Goal: Task Accomplishment & Management: Manage account settings

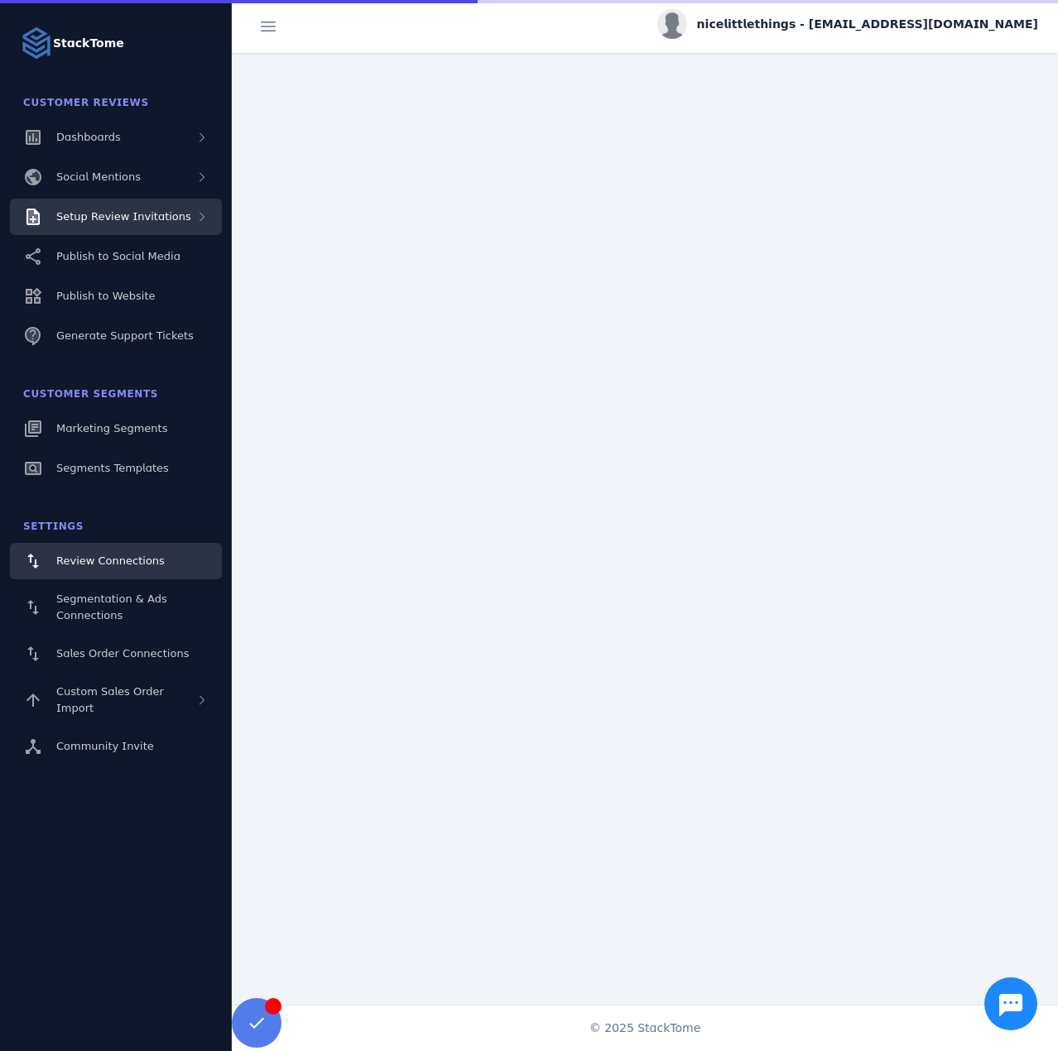
click at [146, 217] on span "Setup Review Invitations" at bounding box center [123, 216] width 135 height 12
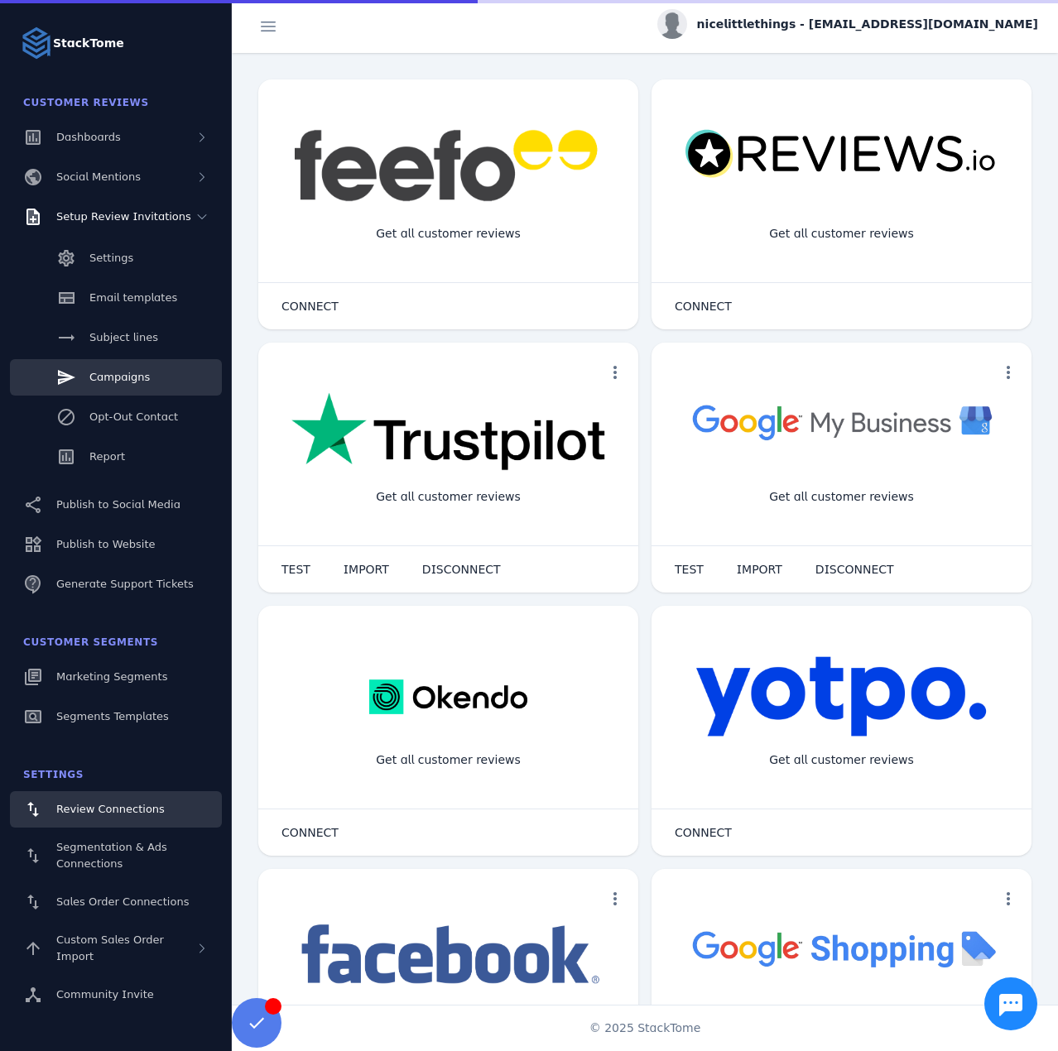
click at [147, 383] on link "Campaigns" at bounding box center [116, 377] width 212 height 36
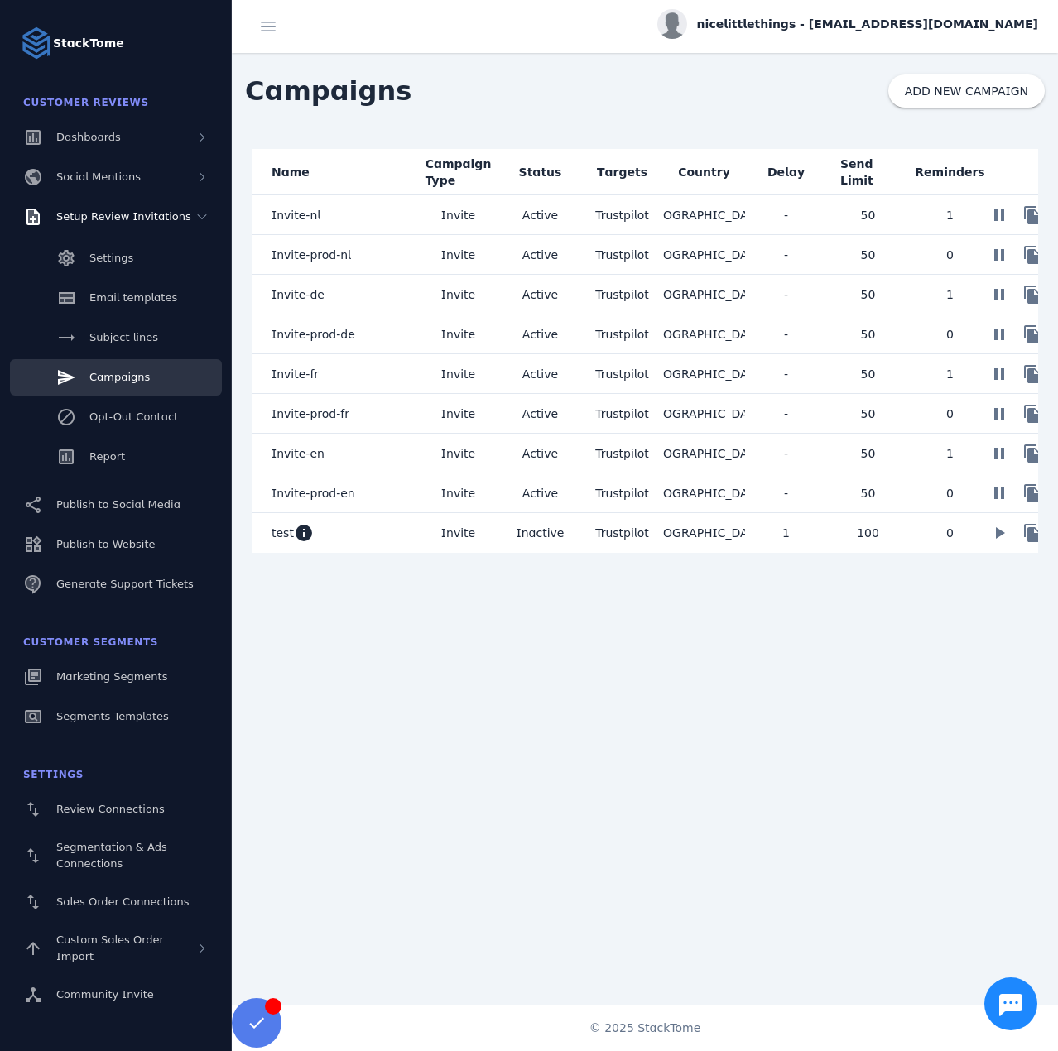
click at [493, 214] on mat-cell "Invite" at bounding box center [458, 215] width 82 height 40
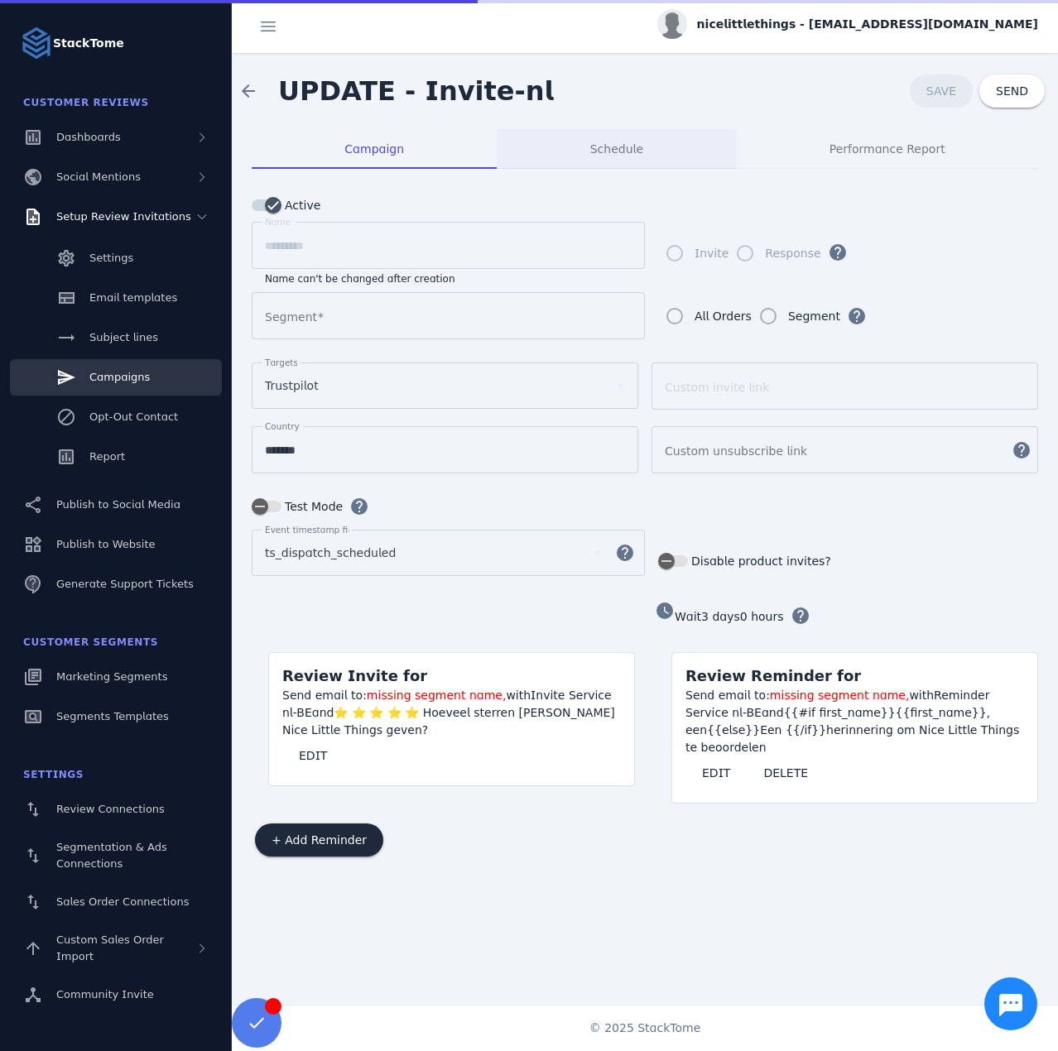
type input "**********"
click at [550, 158] on div "Schedule" at bounding box center [616, 149] width 239 height 40
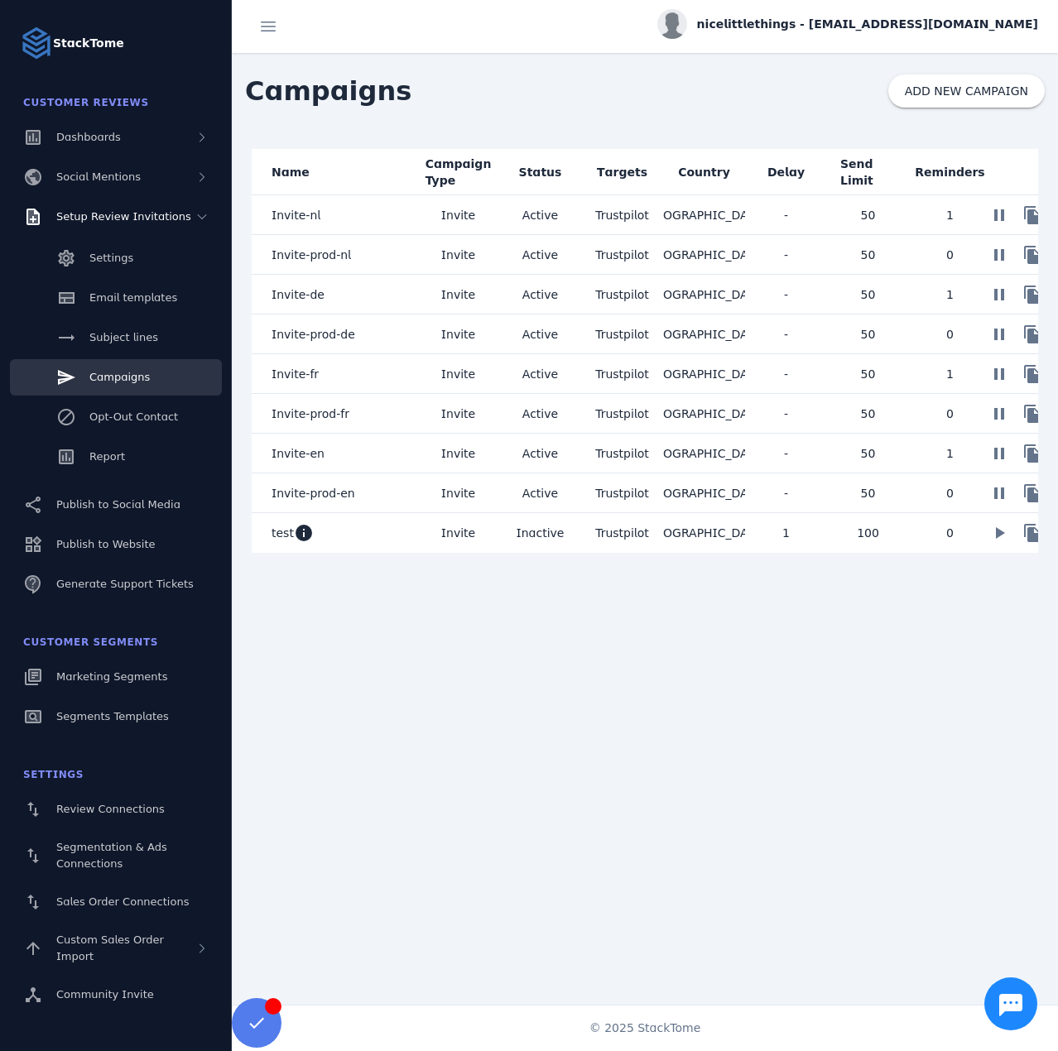
click at [459, 259] on span "Invite" at bounding box center [458, 255] width 34 height 20
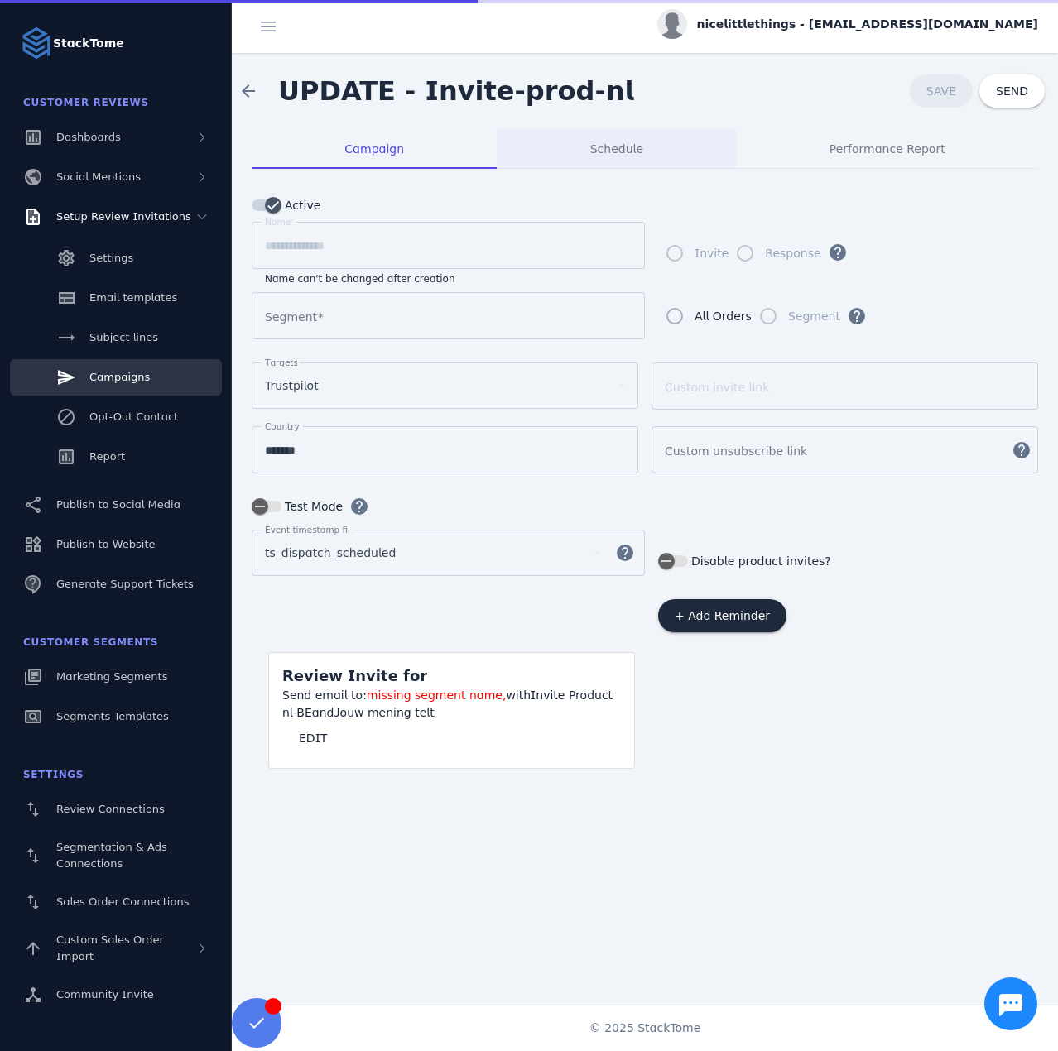
click at [617, 140] on span "Schedule" at bounding box center [616, 149] width 53 height 40
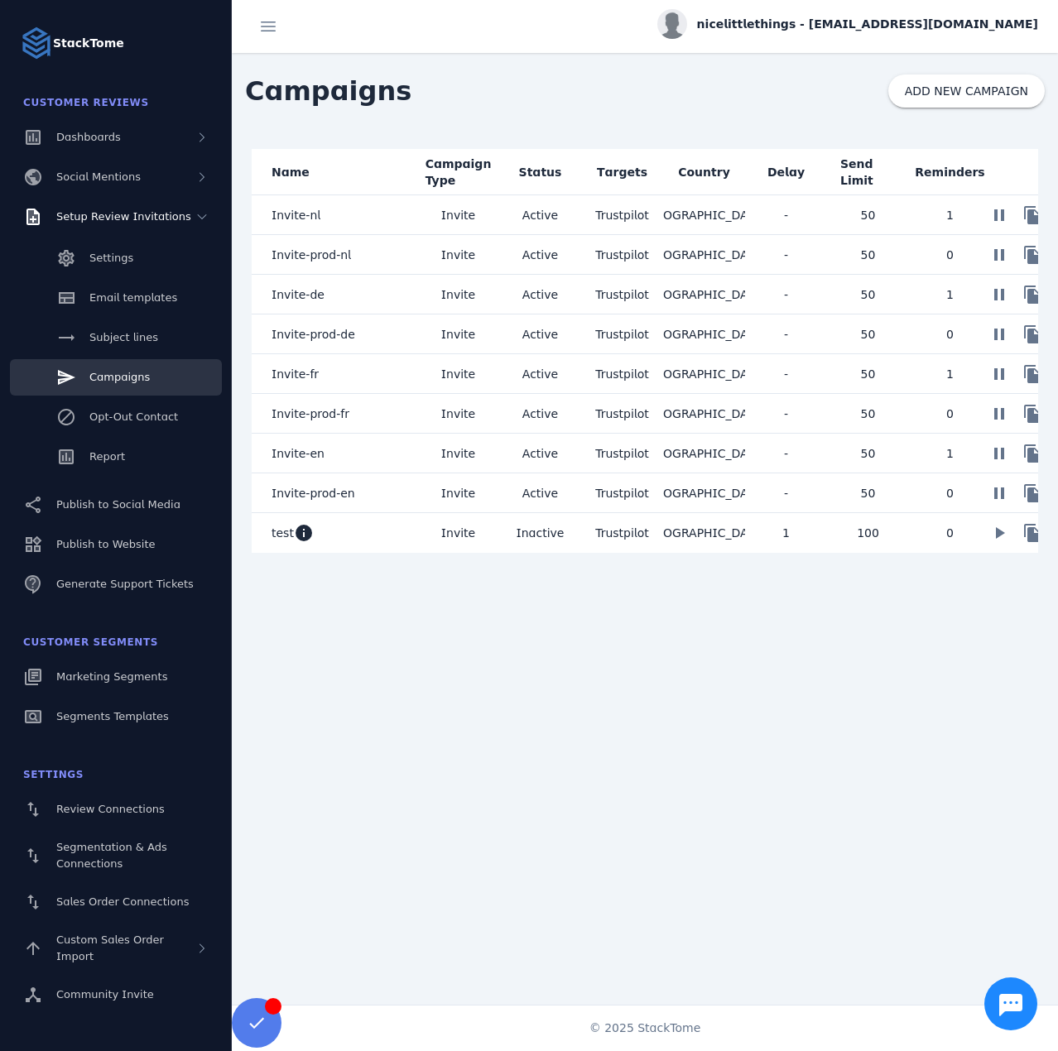
click at [456, 300] on span "Invite" at bounding box center [458, 295] width 34 height 20
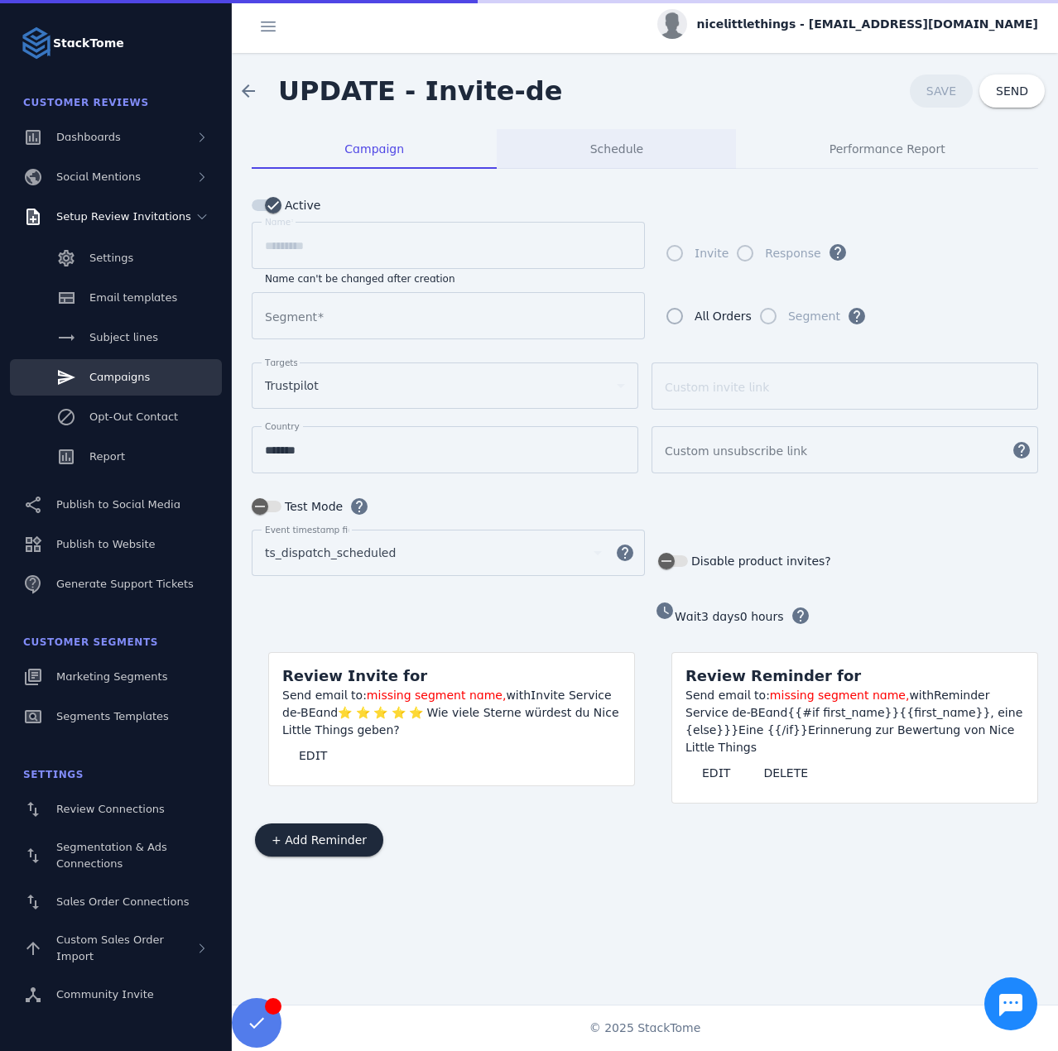
click at [592, 158] on div "Schedule" at bounding box center [616, 149] width 239 height 40
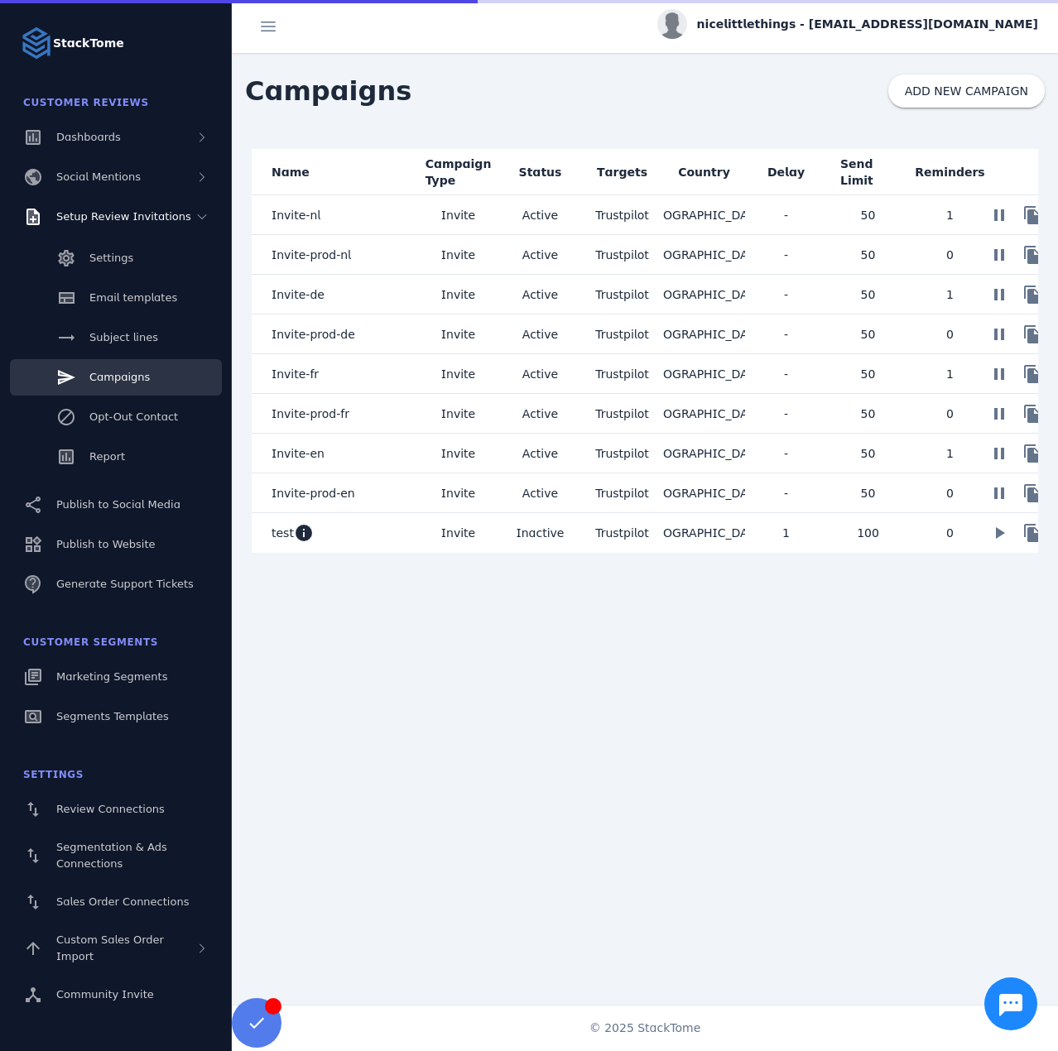
click at [439, 338] on mat-cell "Invite" at bounding box center [458, 334] width 82 height 40
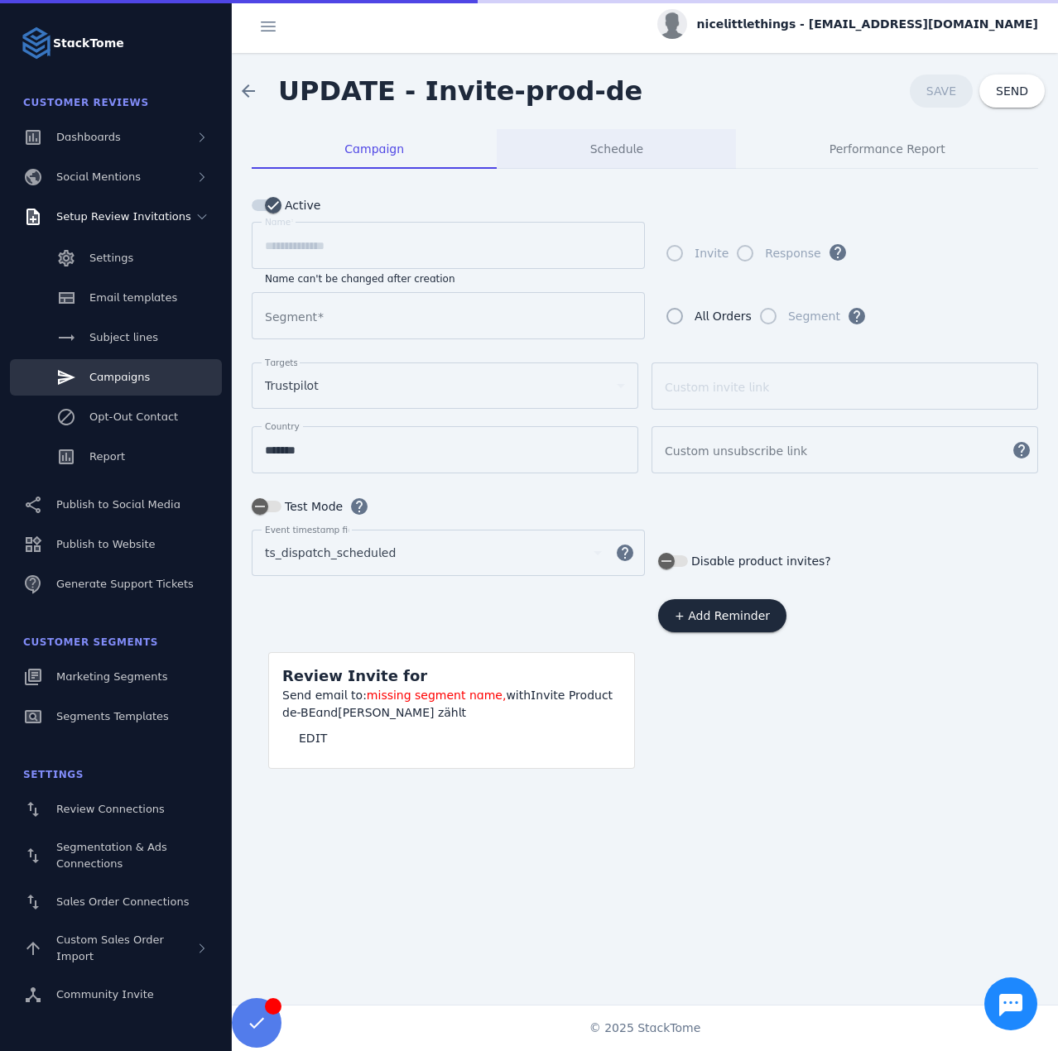
click at [603, 159] on span "Schedule" at bounding box center [616, 149] width 53 height 40
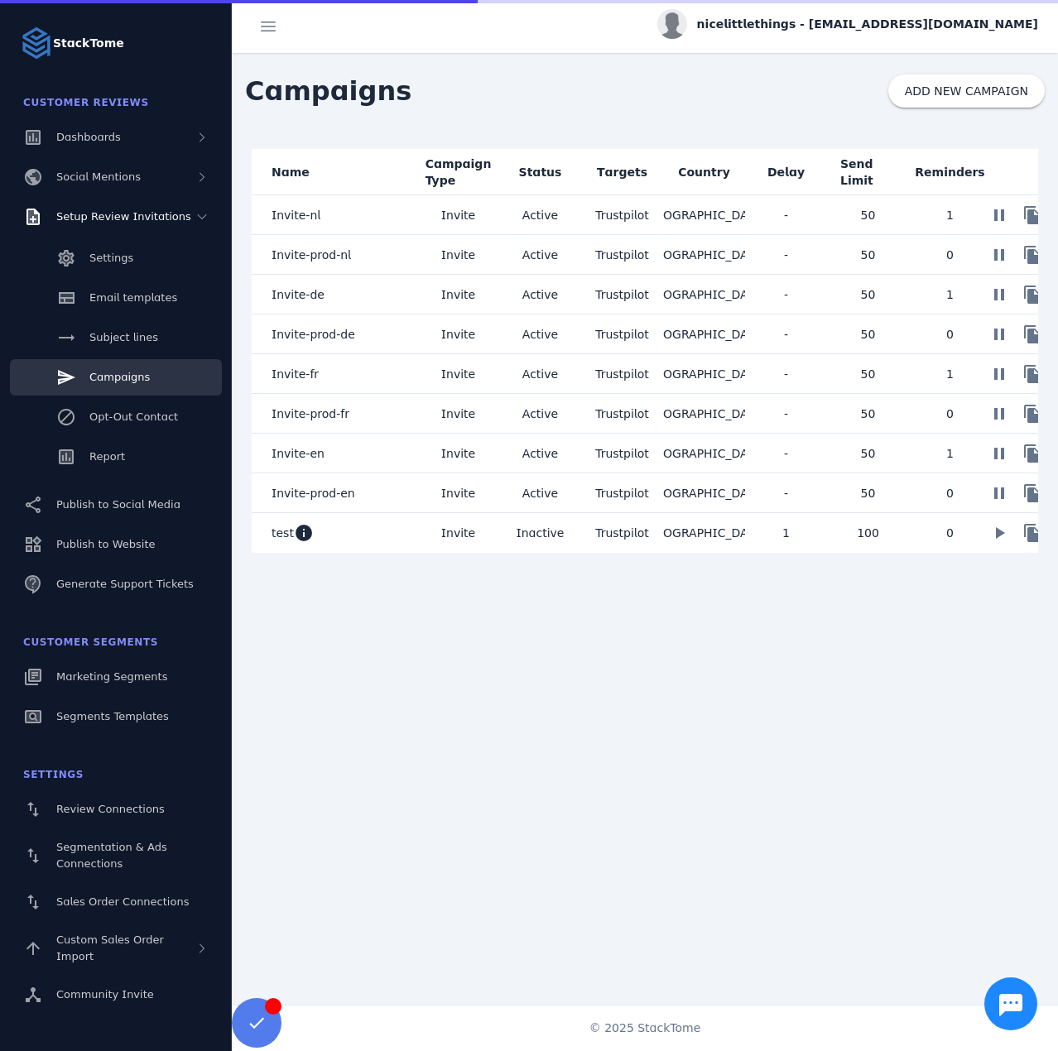
click at [393, 380] on mat-cell "Invite-fr" at bounding box center [335, 374] width 166 height 40
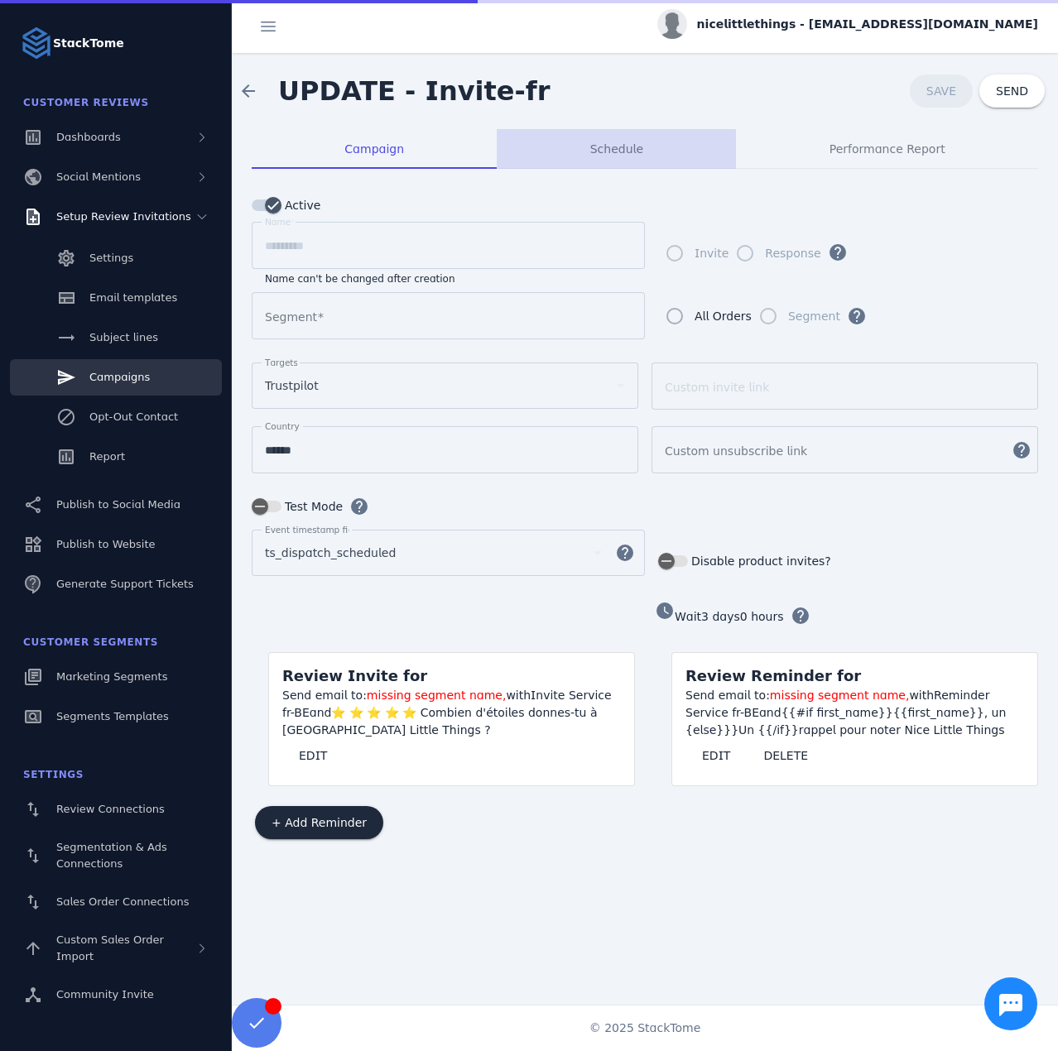
click at [597, 155] on span "Schedule" at bounding box center [616, 149] width 53 height 12
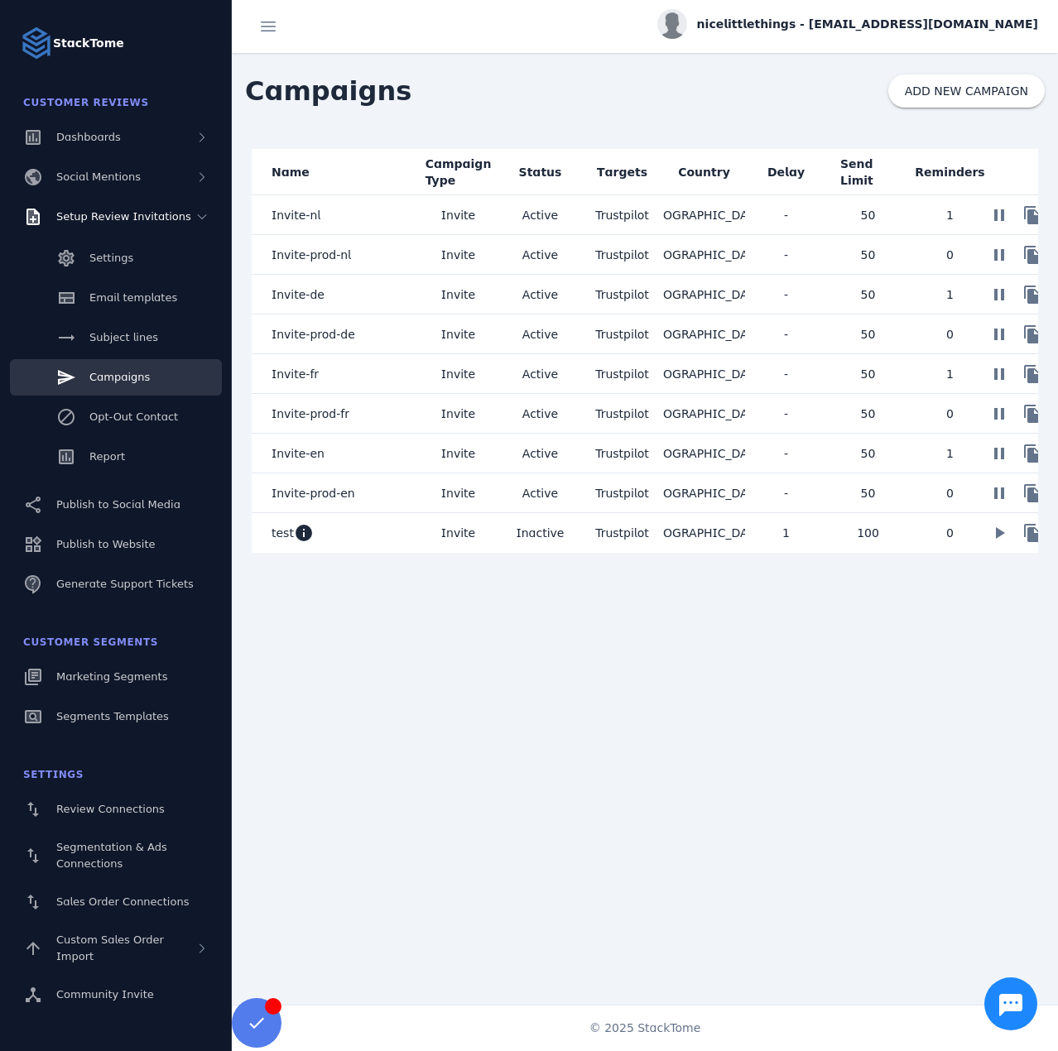
click at [402, 410] on mat-cell "Invite-prod-fr" at bounding box center [335, 414] width 166 height 40
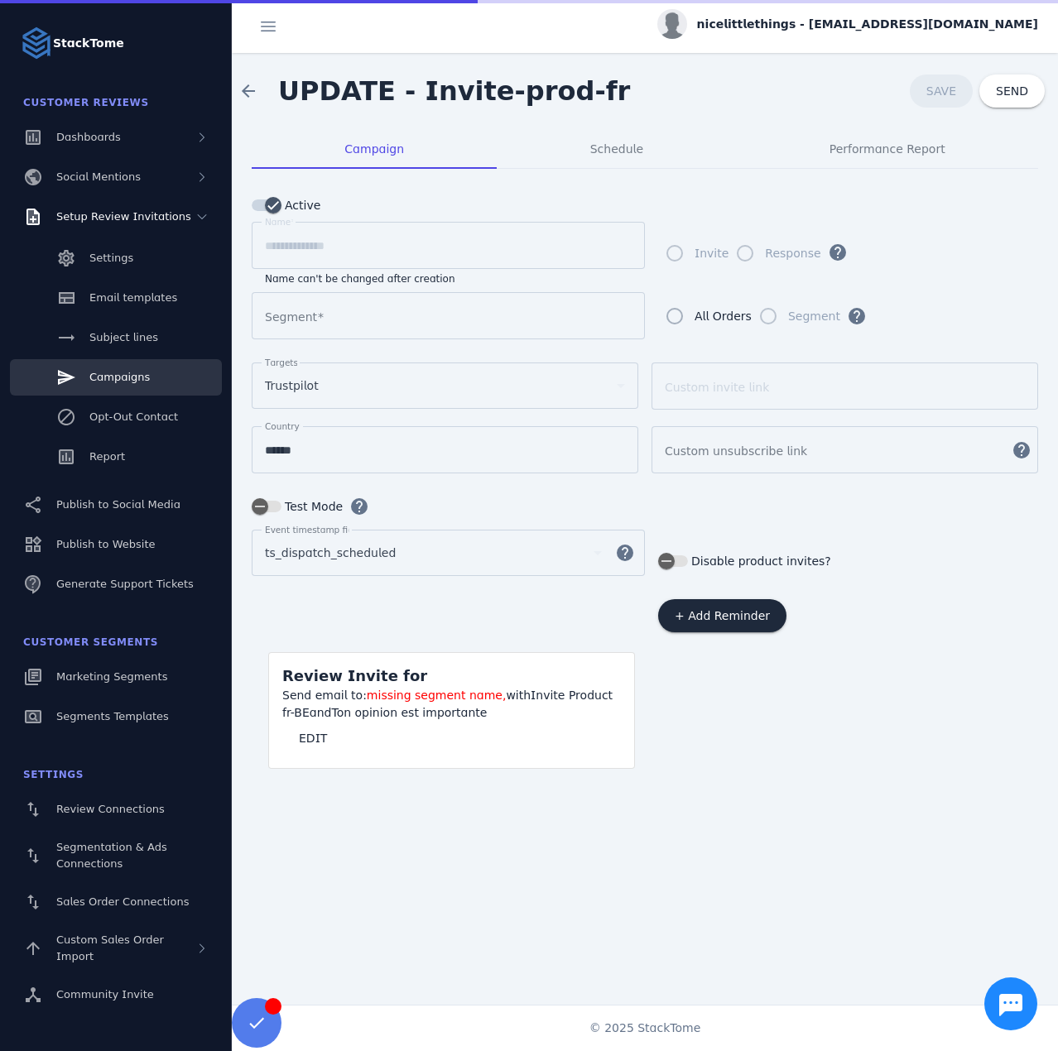
click at [585, 161] on div "Schedule" at bounding box center [616, 149] width 239 height 40
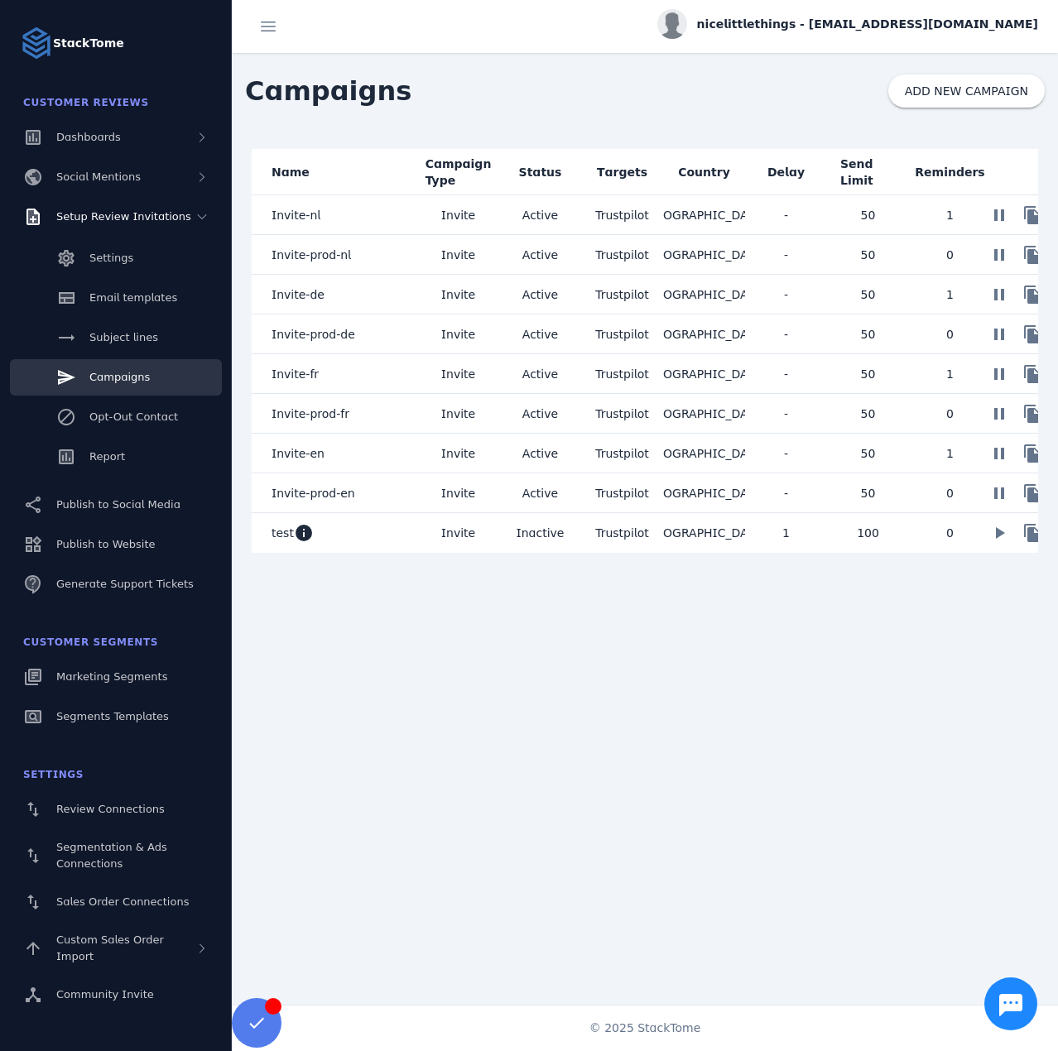
click at [420, 450] on mat-cell "Invite" at bounding box center [458, 454] width 82 height 40
click at [401, 494] on mat-cell "Invite-prod-en" at bounding box center [335, 493] width 166 height 40
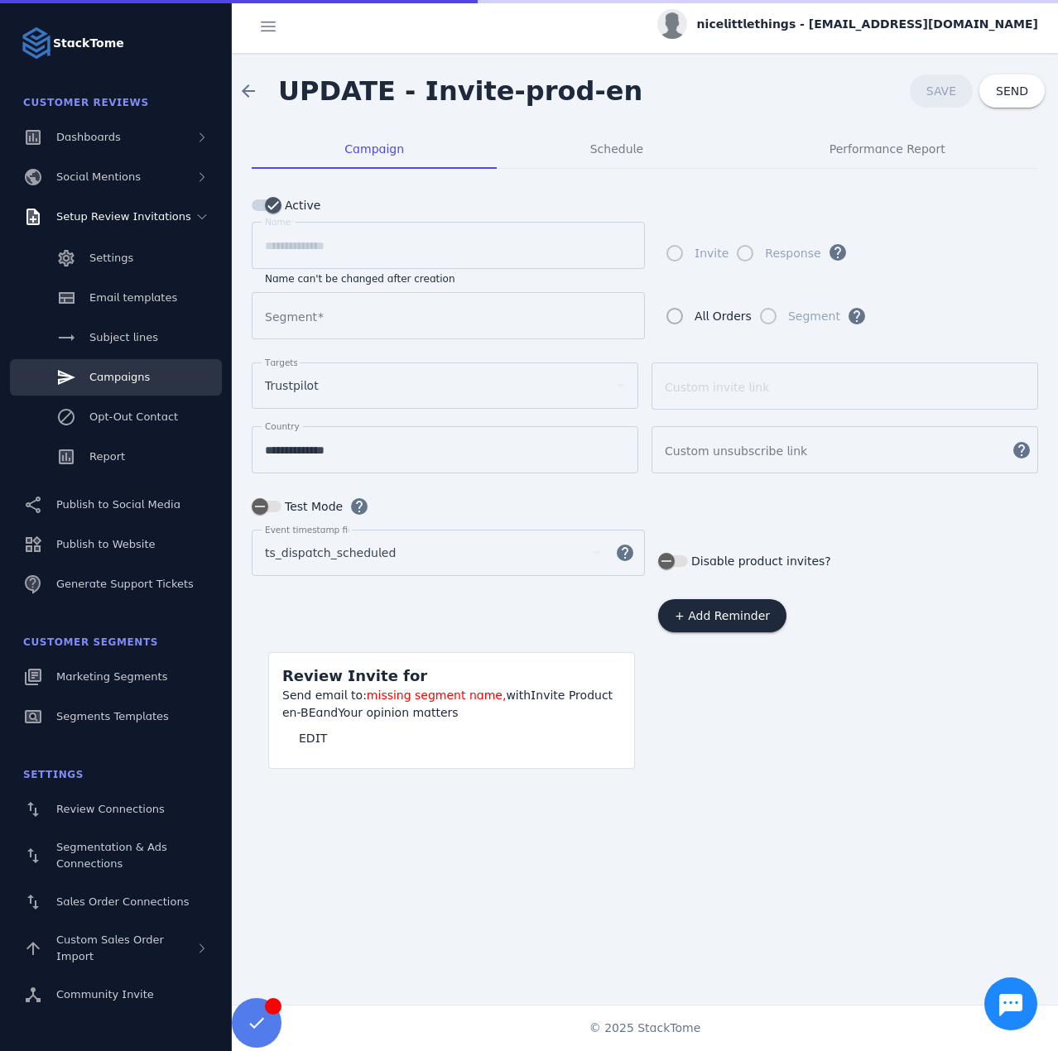
click at [508, 119] on span "UPDATE - Invite-prod-en" at bounding box center [460, 91] width 391 height 66
type input "**********"
click at [551, 148] on div "Schedule" at bounding box center [616, 149] width 239 height 40
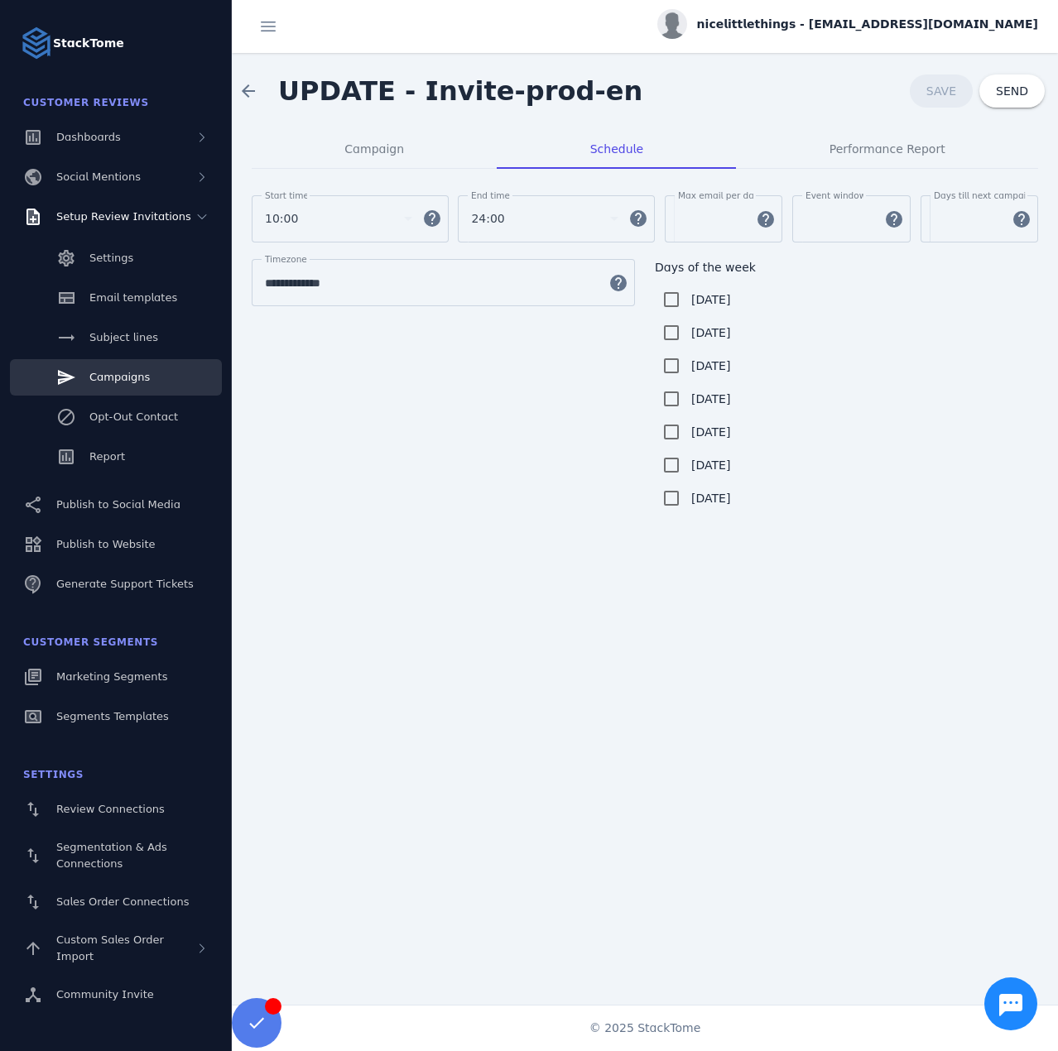
click at [867, 19] on span "nicelittlethings - cs_nice@stacktome.com" at bounding box center [867, 24] width 341 height 17
click at [974, 166] on span "Sign out" at bounding box center [986, 160] width 48 height 20
